Goal: Information Seeking & Learning: Learn about a topic

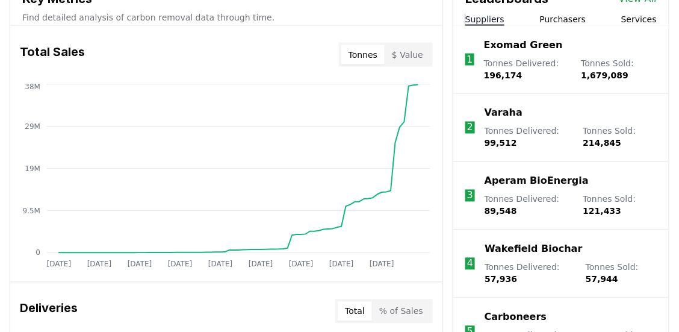
scroll to position [498, 0]
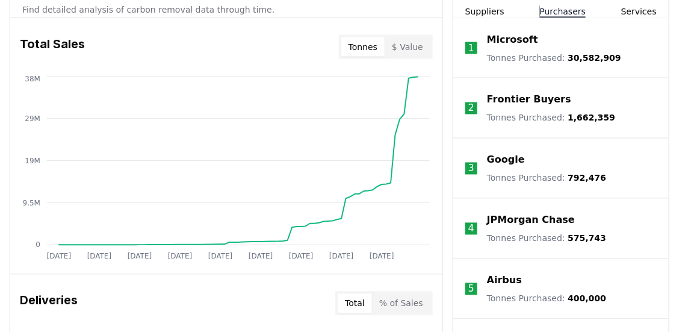
click at [550, 6] on button "Purchasers" at bounding box center [563, 11] width 46 height 12
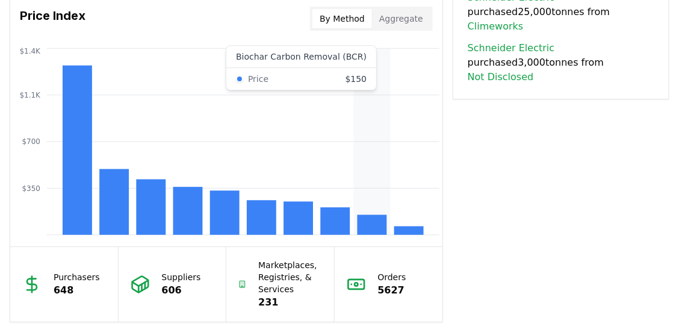
scroll to position [1013, 0]
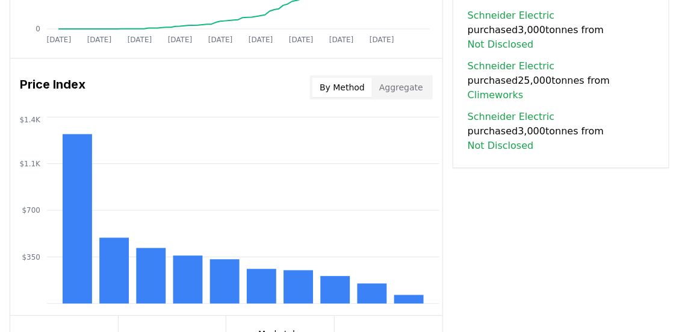
scroll to position [1003, 0]
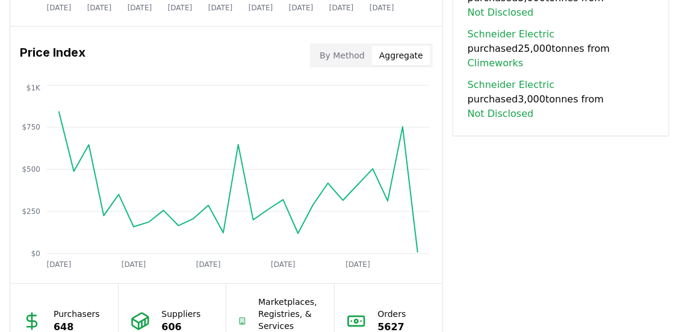
click at [393, 52] on button "Aggregate" at bounding box center [401, 55] width 58 height 19
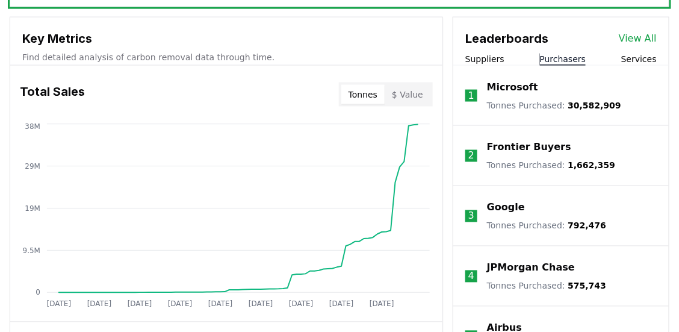
scroll to position [451, 0]
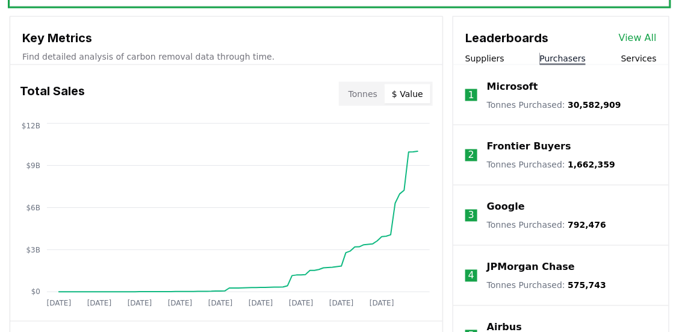
click at [404, 94] on button "$ Value" at bounding box center [408, 93] width 46 height 19
click at [366, 96] on button "Tonnes" at bounding box center [362, 93] width 43 height 19
click at [399, 87] on button "$ Value" at bounding box center [408, 93] width 46 height 19
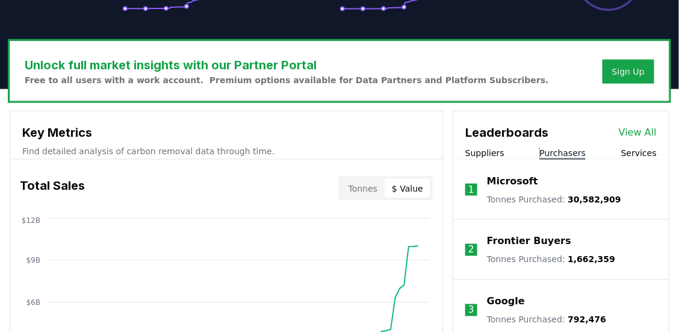
scroll to position [353, 0]
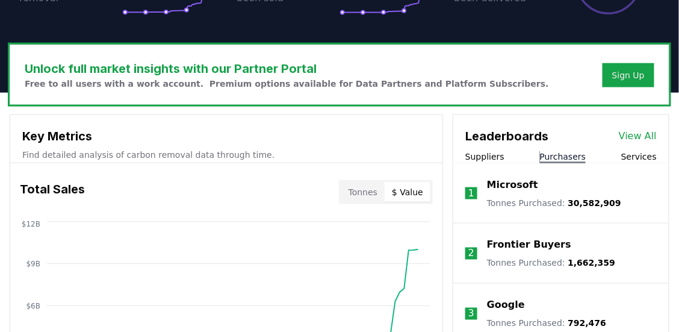
click at [634, 158] on button "Services" at bounding box center [640, 157] width 36 height 12
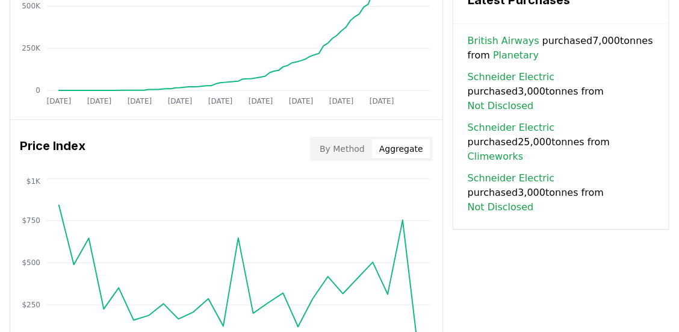
scroll to position [855, 0]
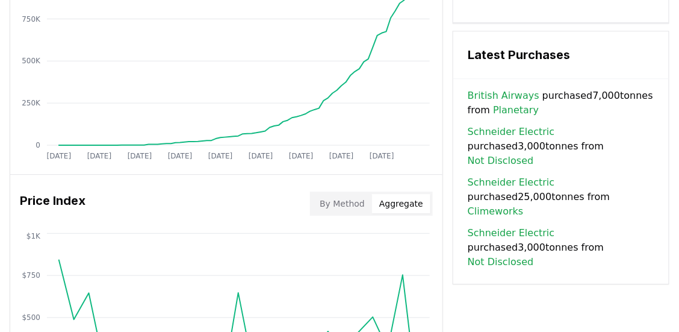
drag, startPoint x: 558, startPoint y: 196, endPoint x: 444, endPoint y: 240, distance: 122.4
click at [444, 240] on div "Key Metrics Find detailed analysis of carbon removal data through time. Total S…" at bounding box center [340, 60] width 660 height 894
click at [489, 267] on div "Key Metrics Find detailed analysis of carbon removal data through time. Total S…" at bounding box center [340, 60] width 660 height 894
click at [461, 311] on div "Key Metrics Find detailed analysis of carbon removal data through time. Total S…" at bounding box center [340, 60] width 660 height 894
click at [447, 242] on div "Key Metrics Find detailed analysis of carbon removal data through time. Total S…" at bounding box center [340, 60] width 660 height 894
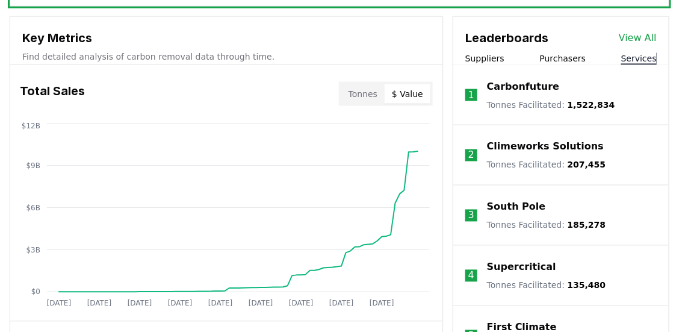
scroll to position [398, 0]
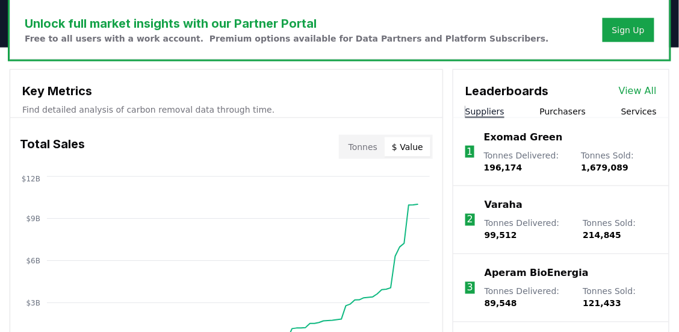
click at [494, 106] on button "Suppliers" at bounding box center [485, 111] width 39 height 12
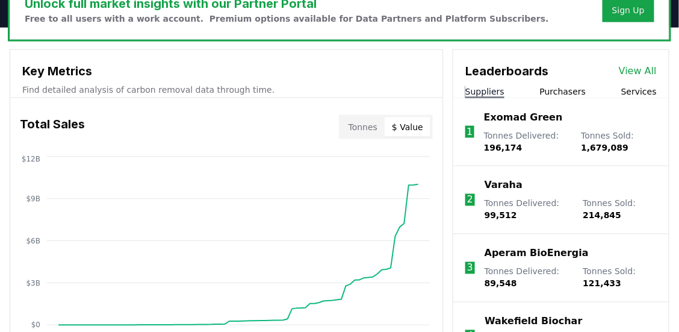
click at [590, 216] on span "214,845" at bounding box center [603, 216] width 39 height 10
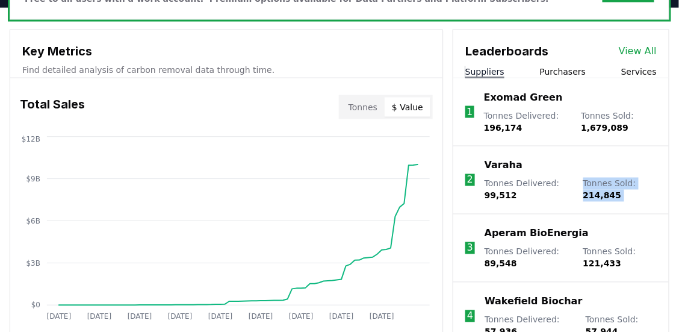
scroll to position [440, 0]
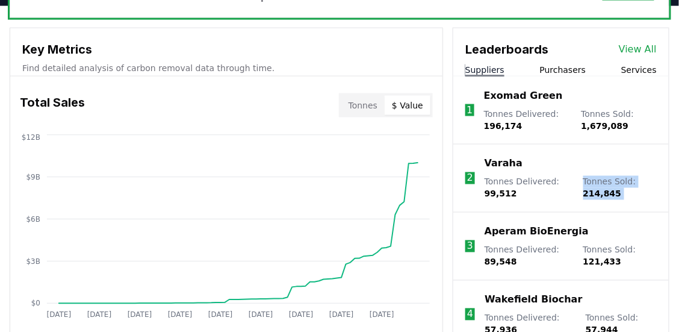
click at [605, 190] on span "214,845" at bounding box center [603, 194] width 39 height 10
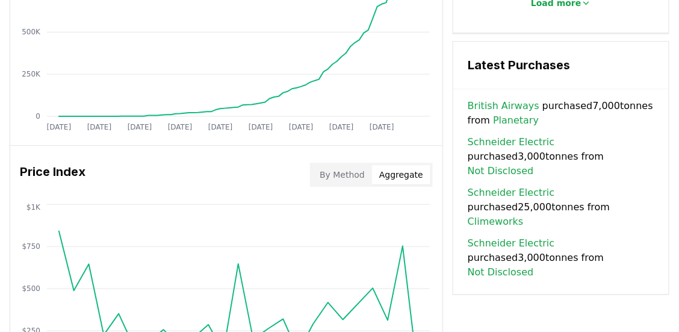
scroll to position [835, 0]
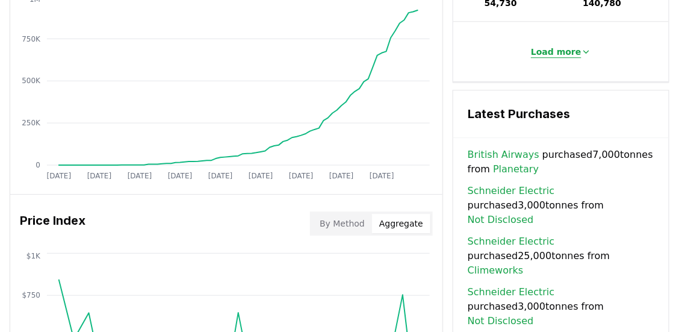
click at [560, 51] on p "Load more" at bounding box center [556, 52] width 51 height 12
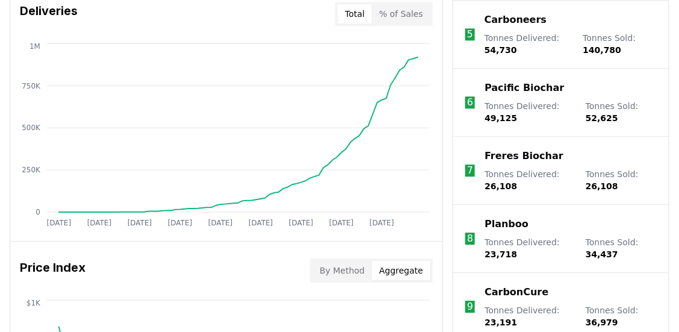
scroll to position [757, 0]
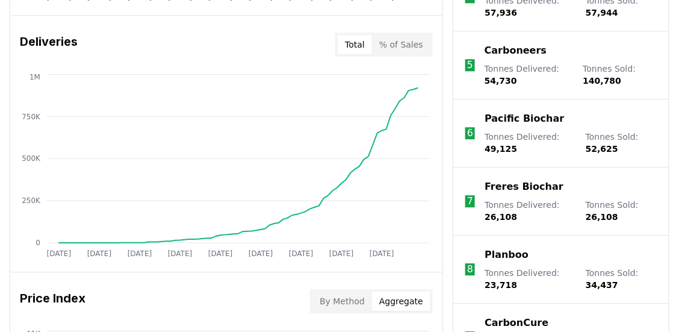
click at [434, 152] on div "Jan 2019 Oct 2019 Jul 2020 Apr 2021 Jan 2022 Oct 2022 Jul 2023 Apr 2024 Jan 202…" at bounding box center [226, 167] width 432 height 193
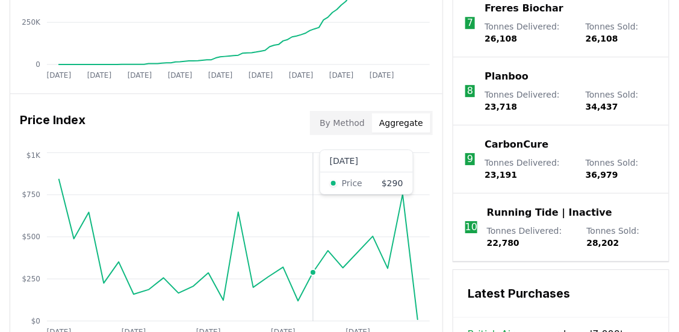
scroll to position [935, 0]
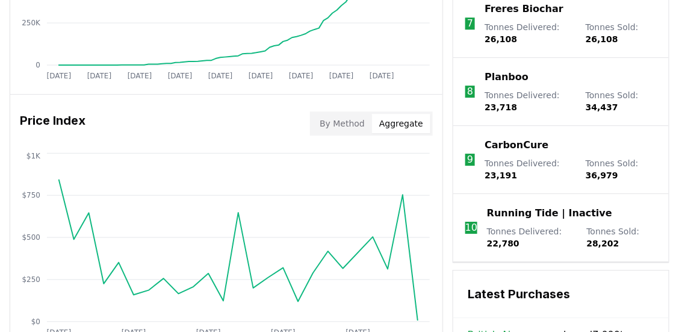
click at [351, 111] on div "By Method Aggregate" at bounding box center [371, 123] width 123 height 24
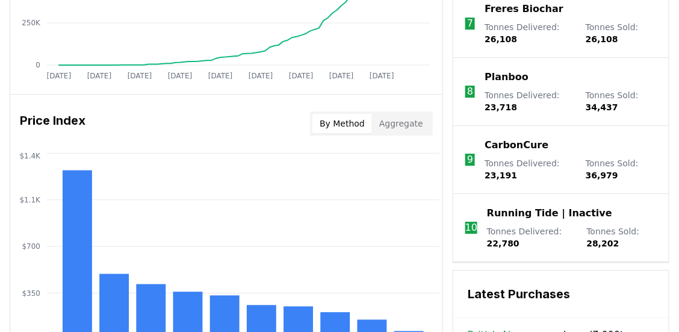
click at [354, 116] on button "By Method" at bounding box center [343, 123] width 60 height 19
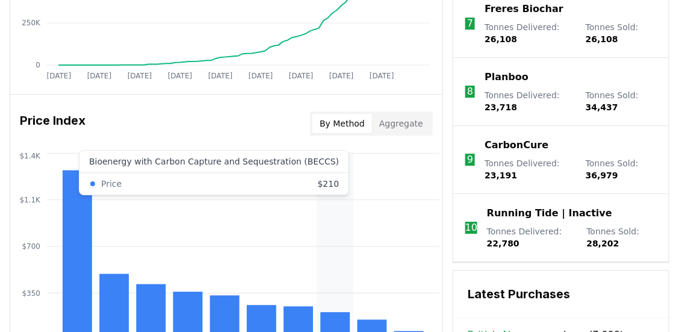
scroll to position [1053, 0]
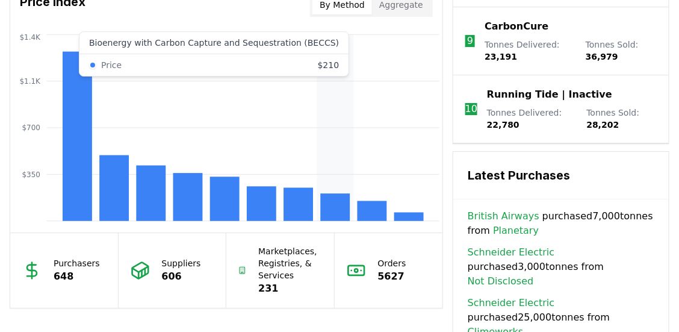
click at [336, 201] on rect at bounding box center [336, 207] width 30 height 28
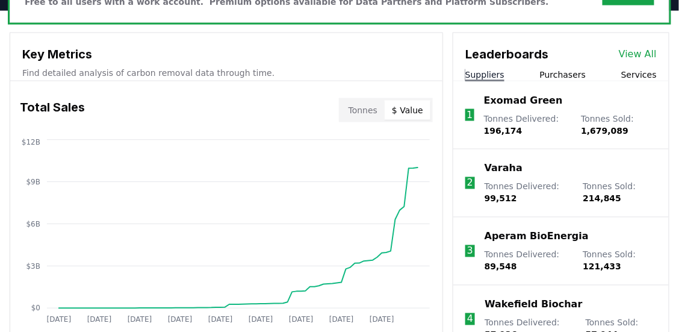
scroll to position [0, 0]
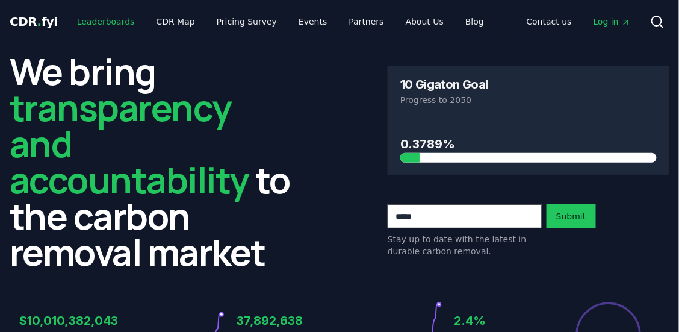
click at [115, 28] on link "Leaderboards" at bounding box center [105, 22] width 77 height 22
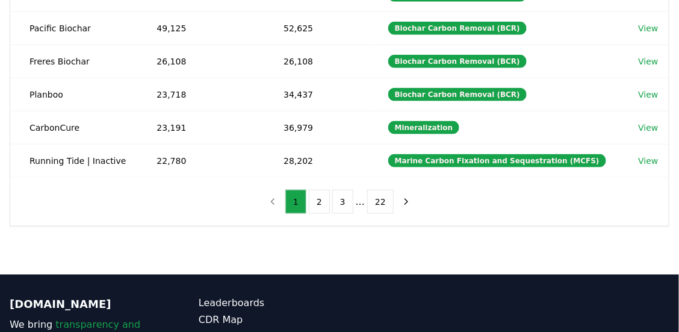
scroll to position [349, 0]
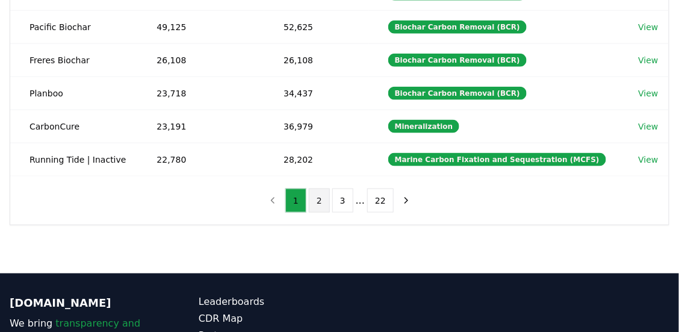
click at [317, 194] on button "2" at bounding box center [319, 201] width 21 height 24
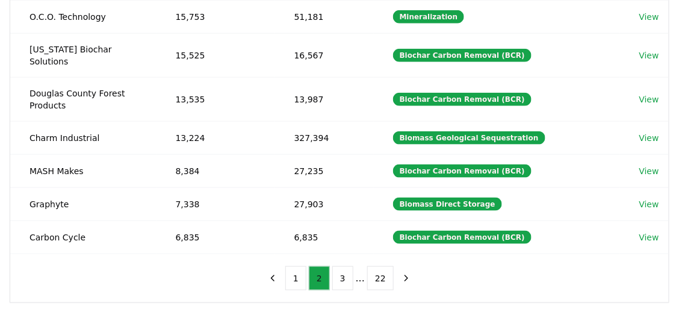
scroll to position [302, 0]
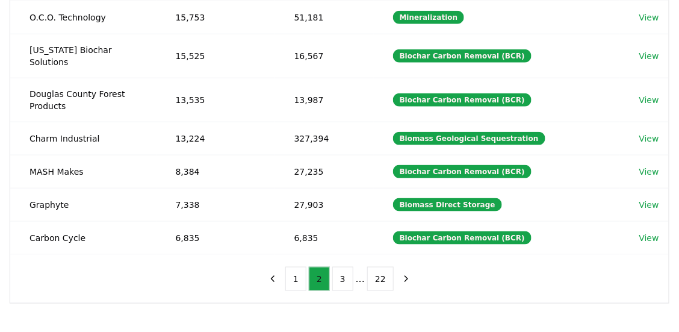
click at [313, 267] on button "2" at bounding box center [319, 279] width 21 height 24
click at [304, 267] on button "1" at bounding box center [295, 279] width 21 height 24
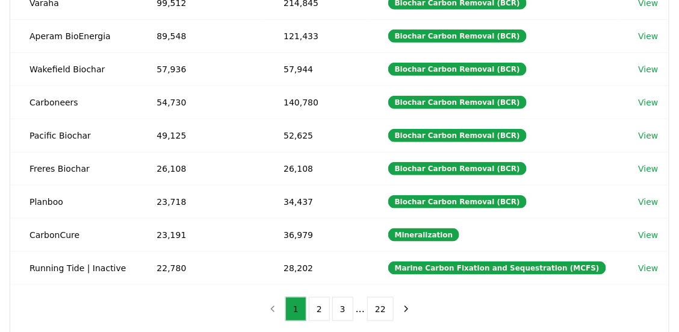
scroll to position [242, 0]
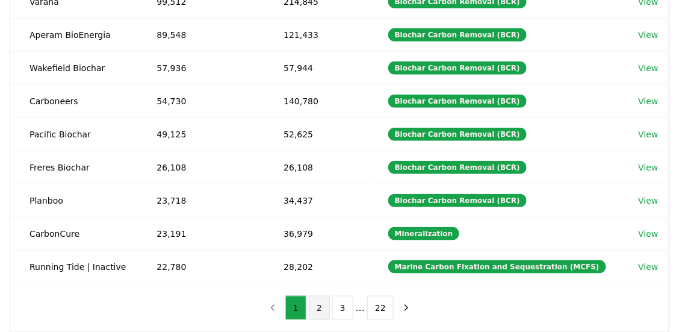
click at [317, 304] on button "2" at bounding box center [319, 308] width 21 height 24
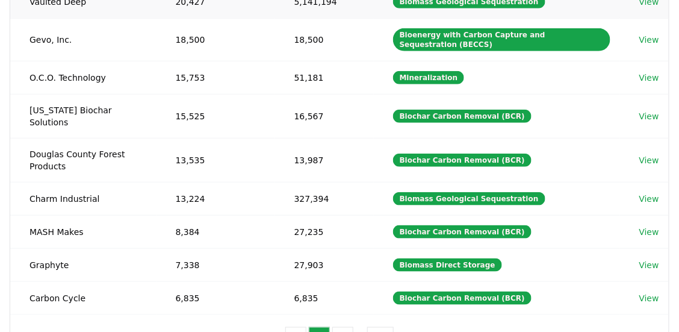
scroll to position [251, 0]
